Goal: Use online tool/utility: Utilize a website feature to perform a specific function

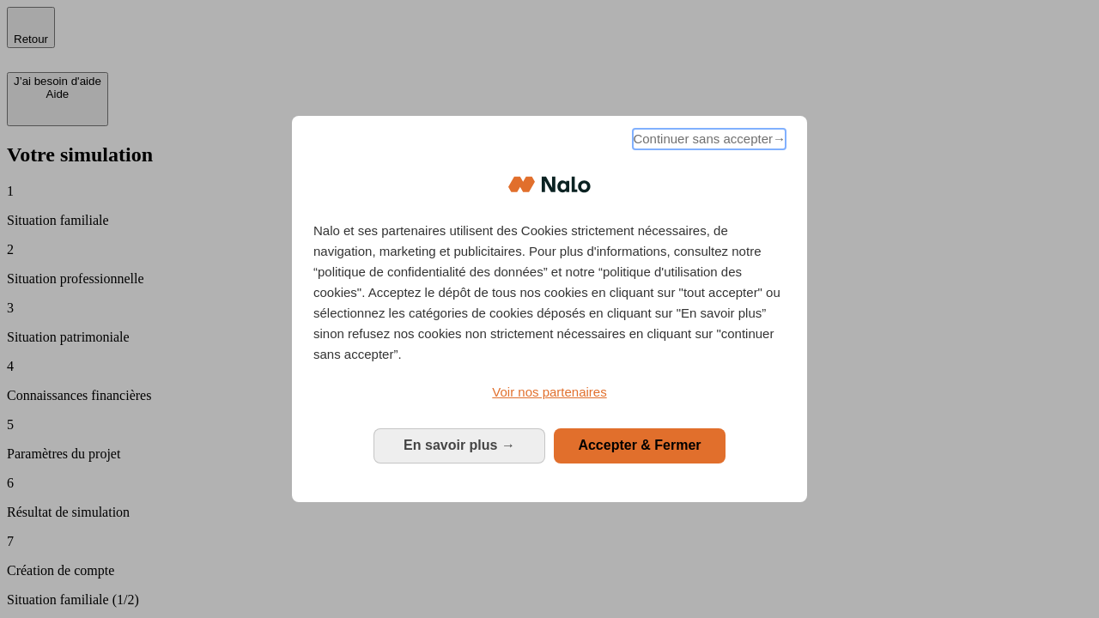
click at [707, 142] on span "Continuer sans accepter →" at bounding box center [709, 139] width 153 height 21
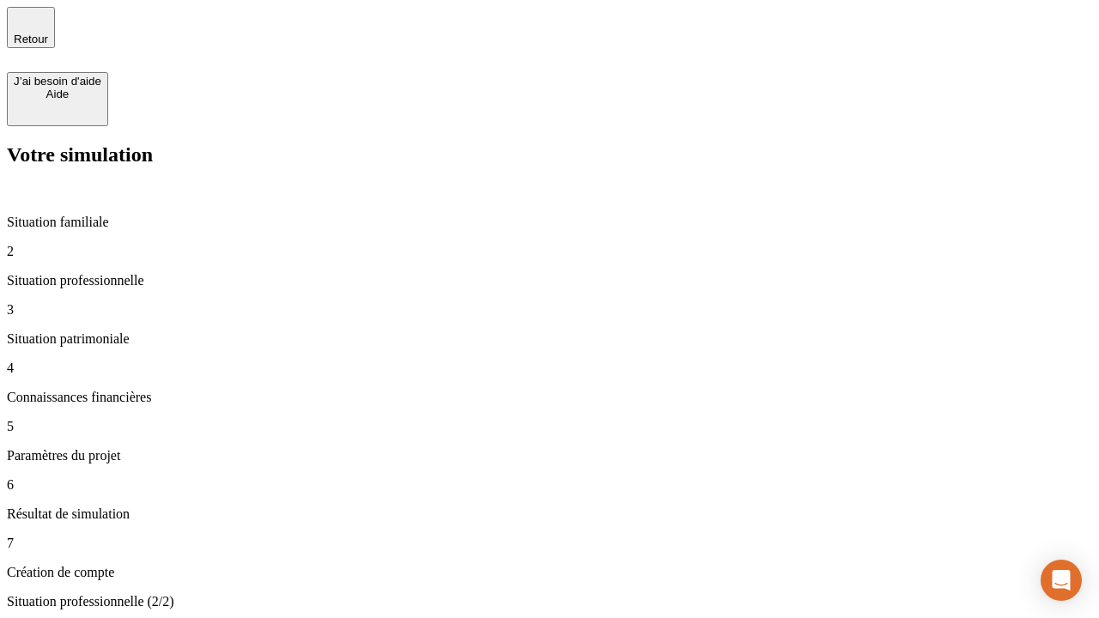
type input "70 000"
type input "1 000"
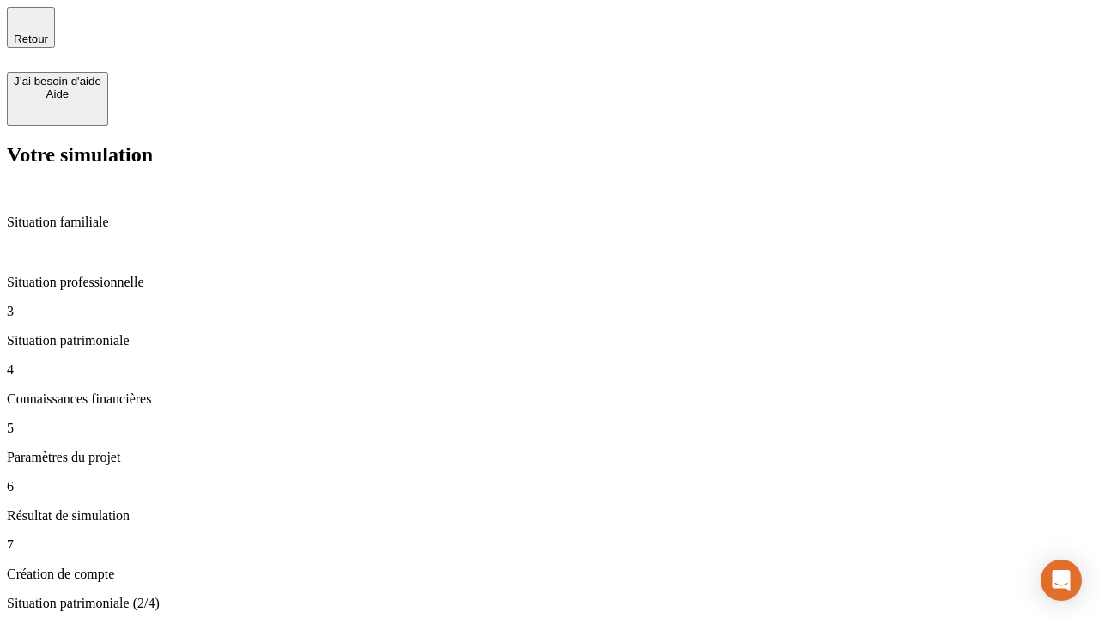
type input "800"
type input "6"
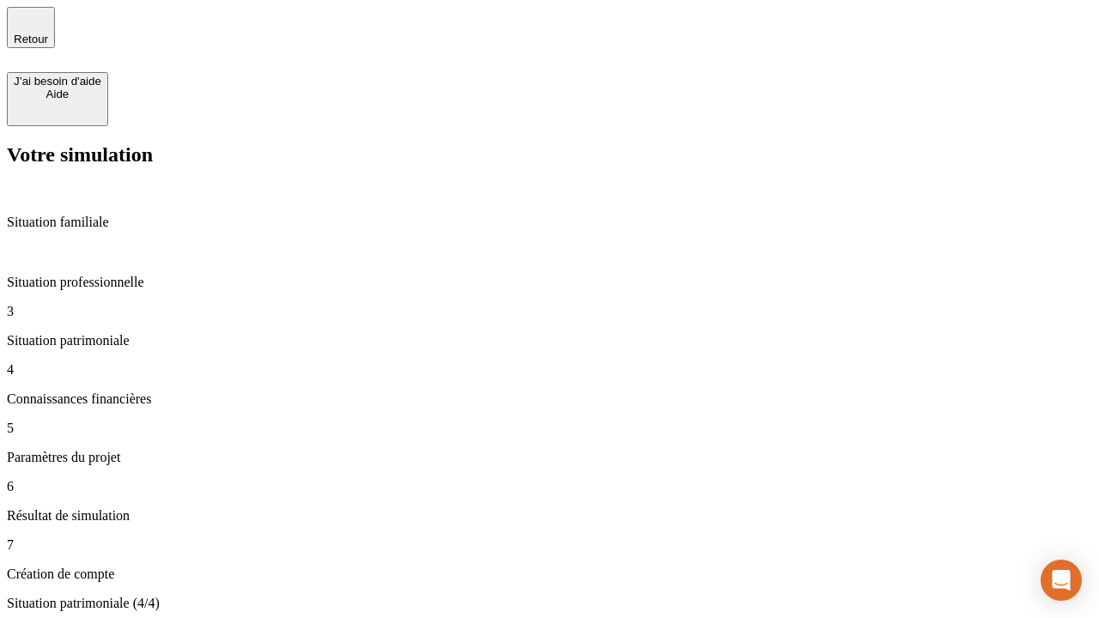
type input "400"
type input "3"
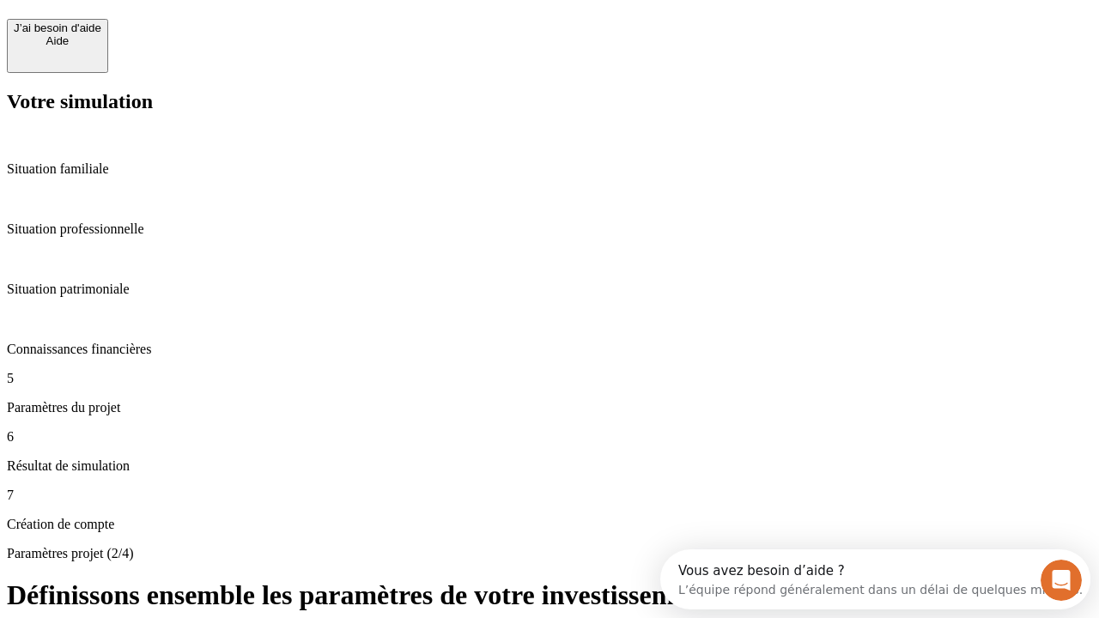
scroll to position [15, 0]
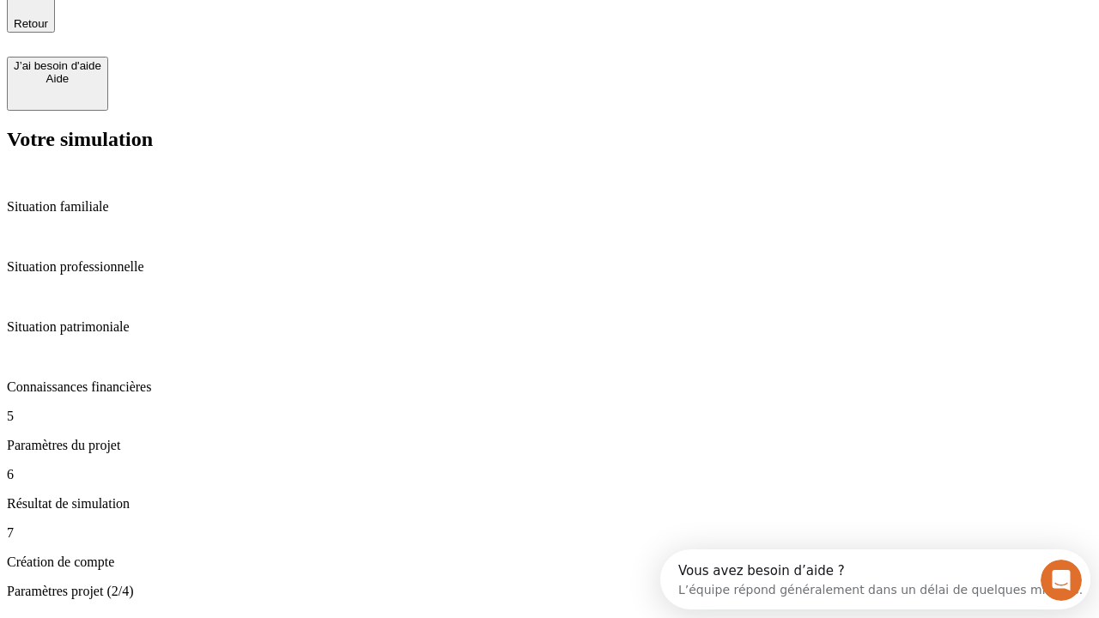
type input "35"
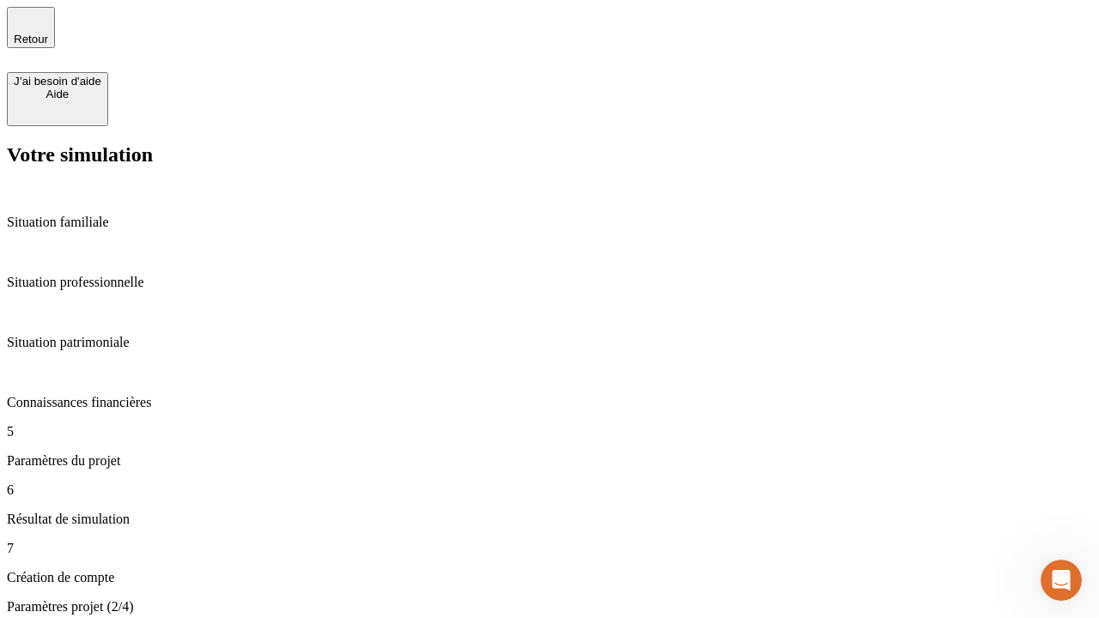
type input "500"
type input "640"
